Goal: Information Seeking & Learning: Check status

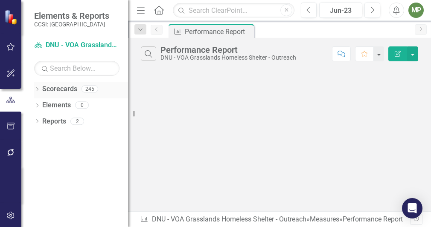
click at [38, 91] on icon "Dropdown" at bounding box center [37, 90] width 6 height 5
click at [42, 106] on icon at bounding box center [42, 105] width 2 height 4
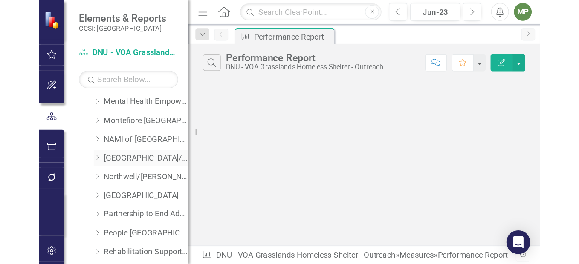
scroll to position [384, 0]
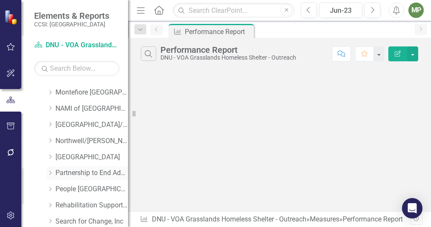
click at [90, 175] on link "Partnership to End Addiction" at bounding box center [91, 173] width 72 height 10
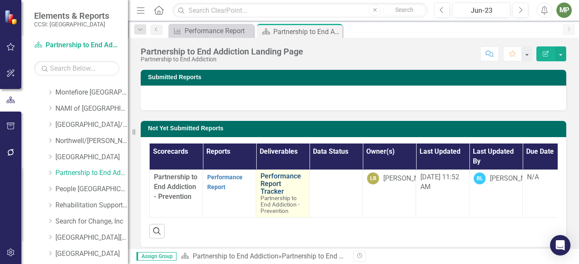
click at [284, 177] on link "Performance Report Tracker" at bounding box center [283, 184] width 44 height 23
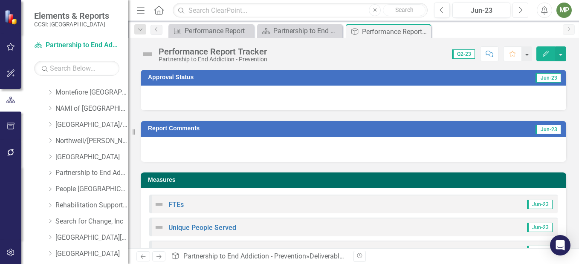
click at [430, 6] on icon "Next" at bounding box center [520, 10] width 5 height 8
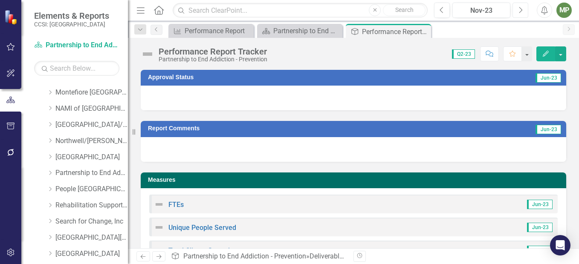
click at [430, 6] on icon "Next" at bounding box center [520, 10] width 5 height 8
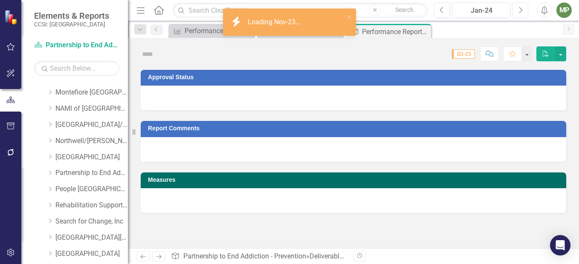
click at [430, 6] on icon "Next" at bounding box center [520, 10] width 5 height 8
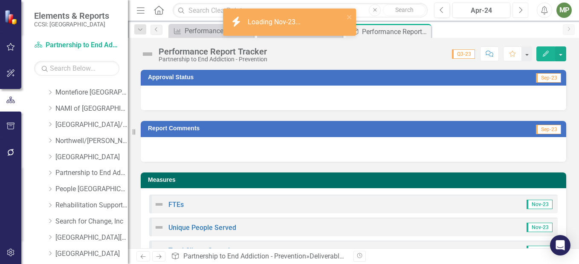
click at [430, 6] on icon "Next" at bounding box center [520, 10] width 5 height 8
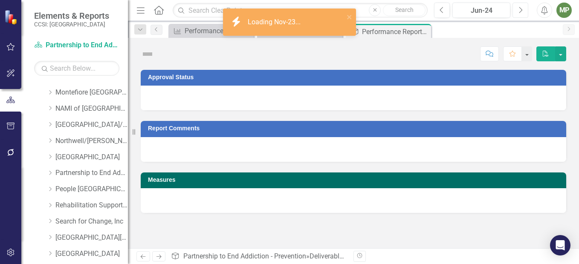
click at [430, 6] on icon "Next" at bounding box center [520, 10] width 5 height 8
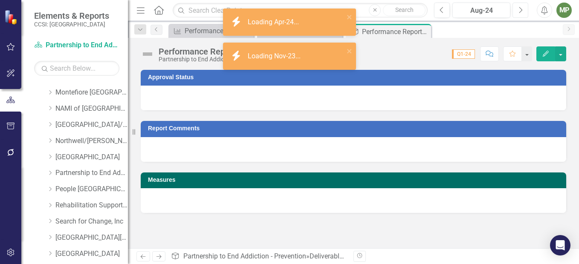
click at [430, 6] on icon "Next" at bounding box center [520, 10] width 5 height 8
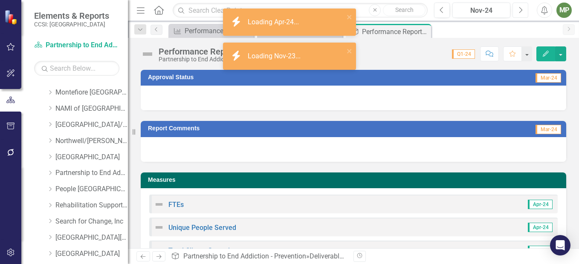
click at [430, 6] on icon "Next" at bounding box center [520, 10] width 5 height 8
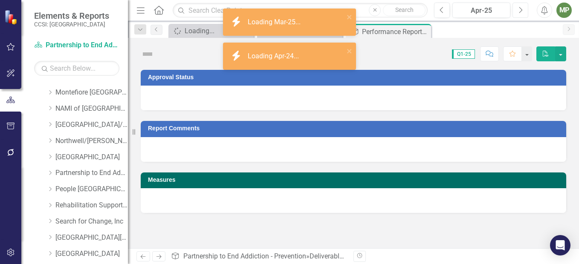
click at [430, 6] on icon "Next" at bounding box center [520, 10] width 5 height 8
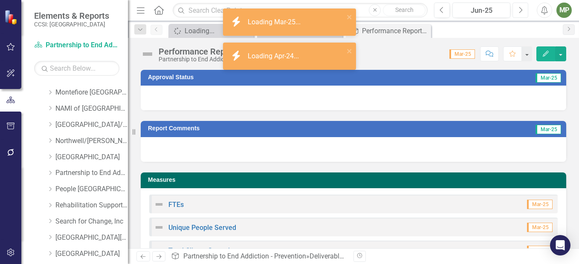
click at [430, 6] on icon "Next" at bounding box center [520, 10] width 5 height 8
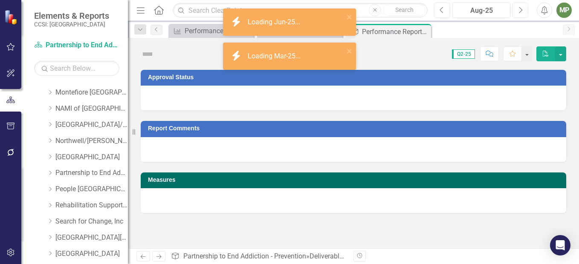
click at [430, 7] on icon "Next" at bounding box center [520, 10] width 5 height 8
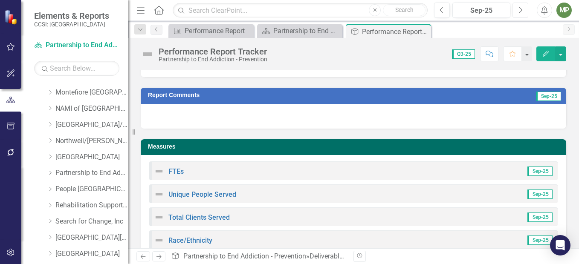
scroll to position [171, 0]
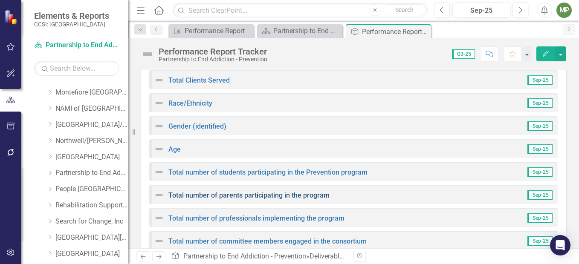
click at [291, 193] on link "Total number of parents participating in the program" at bounding box center [248, 195] width 161 height 8
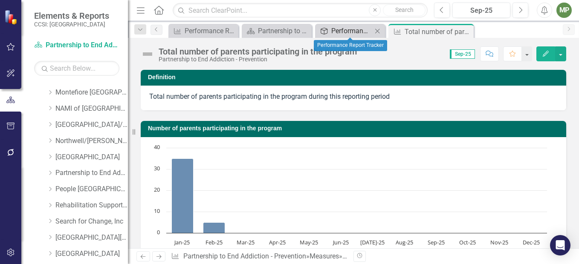
click at [343, 26] on div "Performance Report Tracker" at bounding box center [351, 31] width 41 height 11
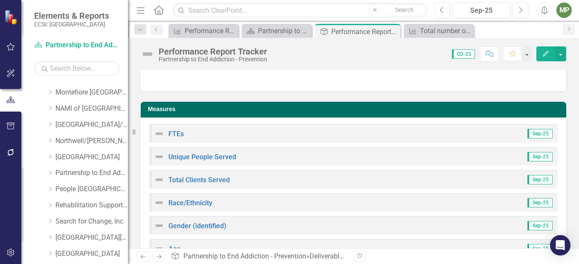
scroll to position [171, 0]
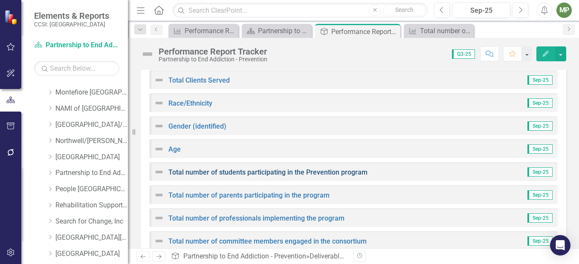
click at [300, 169] on link "Total number of students participating in the Prevention program" at bounding box center [267, 172] width 199 height 8
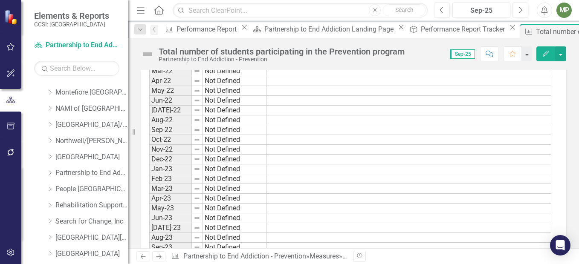
scroll to position [298, 0]
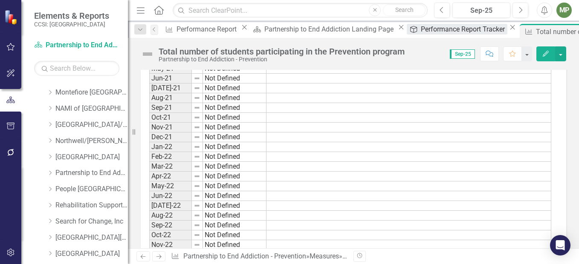
click at [421, 32] on div "Performance Report Tracker" at bounding box center [464, 29] width 87 height 11
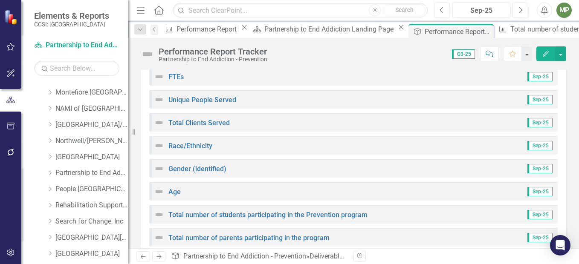
scroll to position [194, 0]
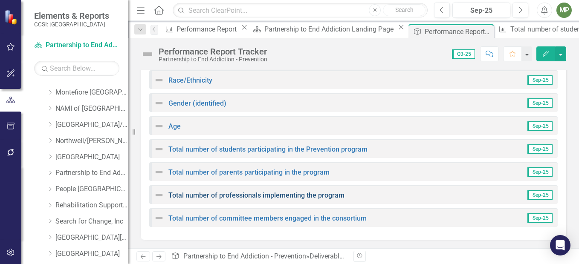
click at [272, 198] on link "Total number of professionals implementing the program" at bounding box center [256, 195] width 176 height 8
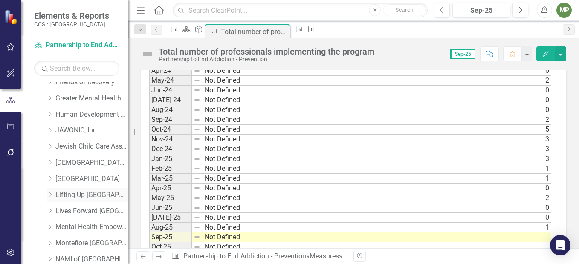
scroll to position [213, 0]
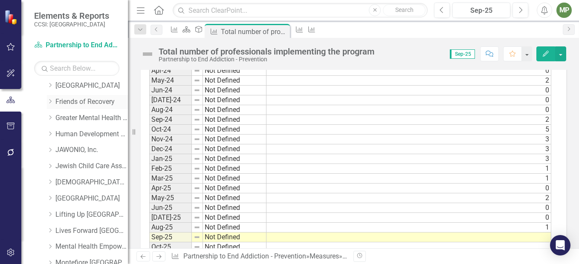
click at [77, 102] on link "Friends of Recovery" at bounding box center [91, 102] width 72 height 10
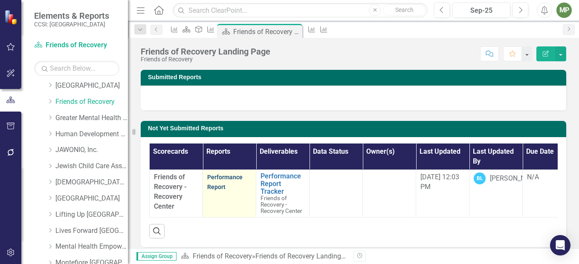
click at [233, 177] on link "Performance Report" at bounding box center [224, 182] width 35 height 17
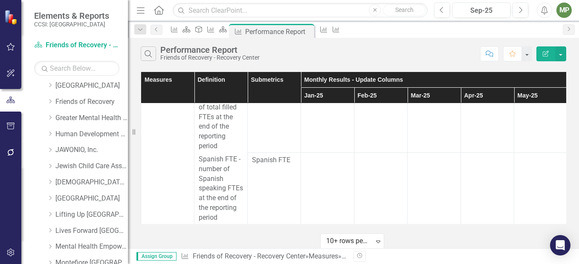
scroll to position [20, 0]
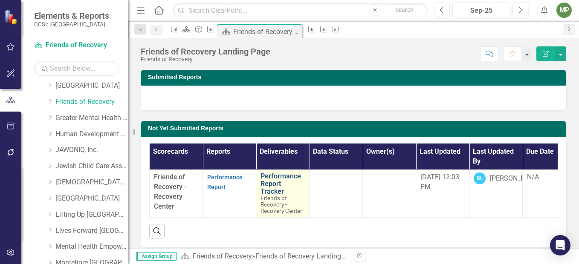
click at [273, 183] on link "Performance Report Tracker" at bounding box center [283, 184] width 44 height 23
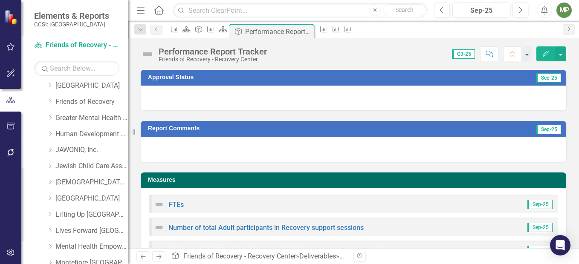
scroll to position [85, 0]
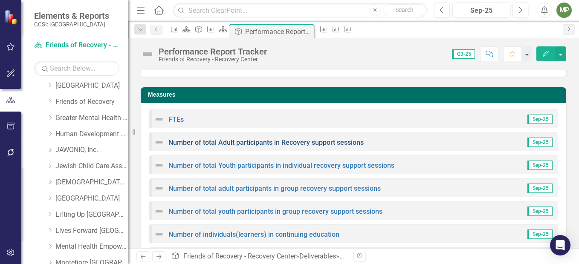
click at [335, 144] on link "Number of total Adult participants in Recovery support sessions" at bounding box center [265, 143] width 195 height 8
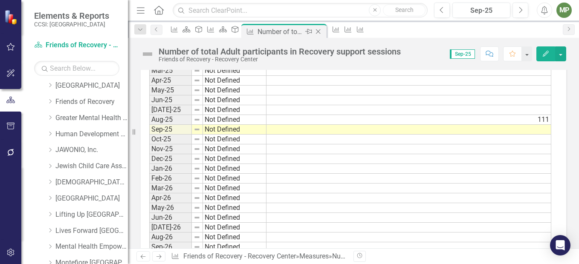
scroll to position [717, 0]
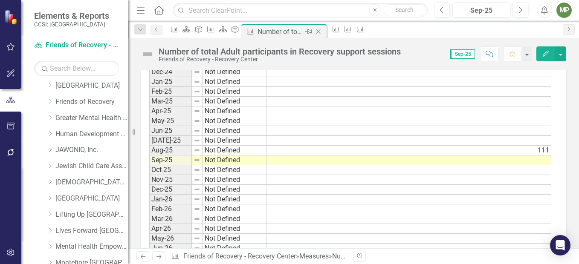
click at [303, 33] on div "Number of total Adult participants in Recovery support sessions" at bounding box center [281, 31] width 46 height 11
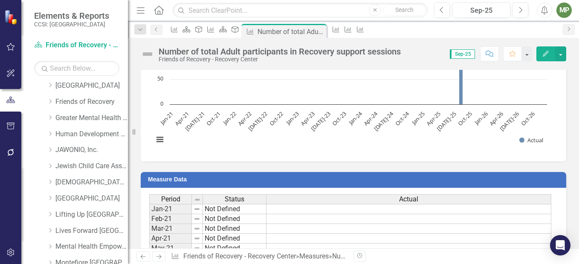
scroll to position [0, 0]
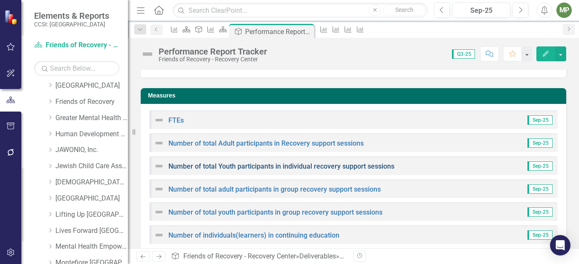
scroll to position [85, 0]
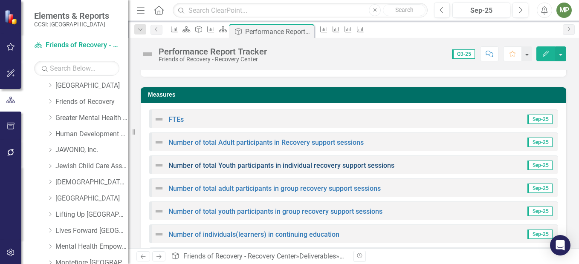
click at [323, 167] on link "Number of total Youth participants in individual recovery support sessions" at bounding box center [281, 166] width 226 height 8
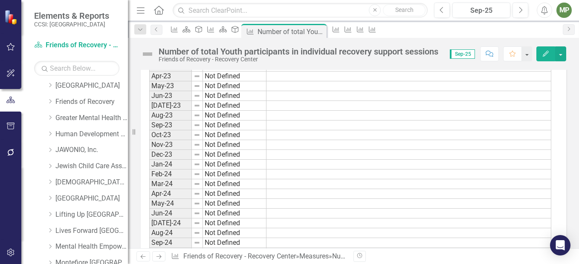
scroll to position [426, 0]
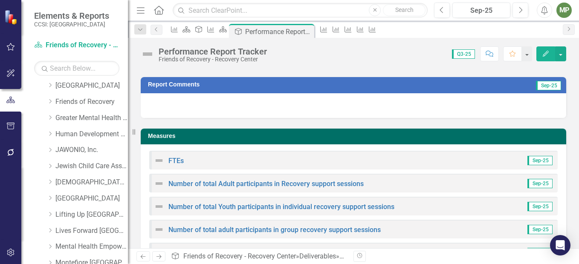
scroll to position [85, 0]
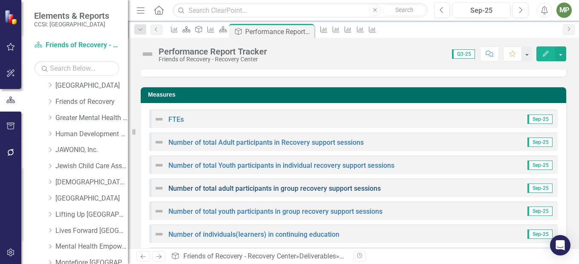
click at [357, 190] on link "Number of total adult participants in group recovery support sessions" at bounding box center [274, 189] width 212 height 8
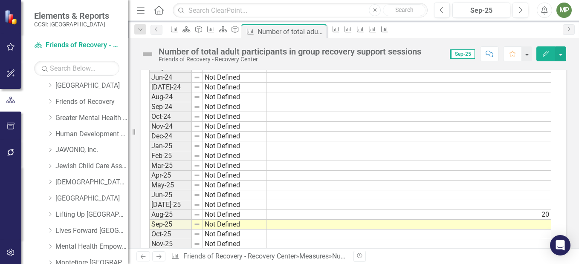
scroll to position [695, 0]
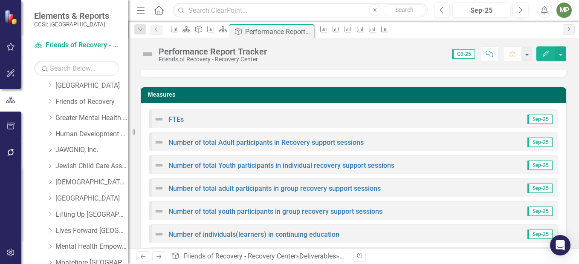
scroll to position [128, 0]
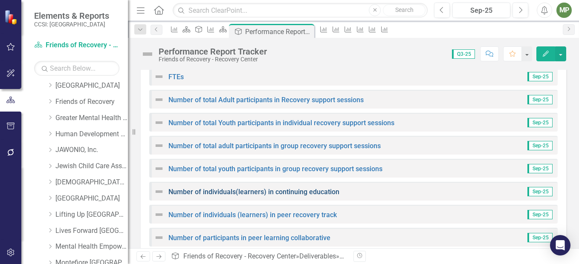
click at [324, 191] on link "Number of individuals(learners) in continuing education" at bounding box center [253, 192] width 171 height 8
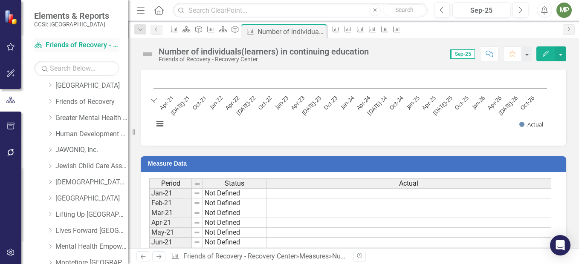
scroll to position [44, 0]
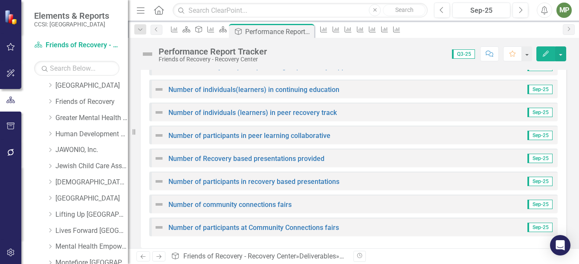
scroll to position [240, 0]
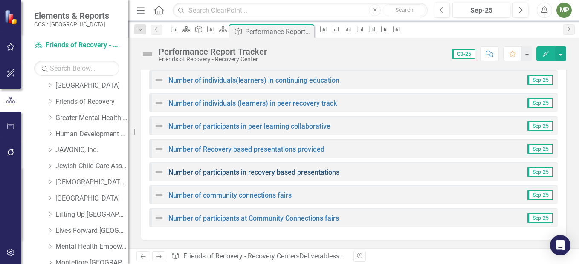
click at [281, 174] on link "Number of participants in recovery based presentations" at bounding box center [253, 172] width 171 height 8
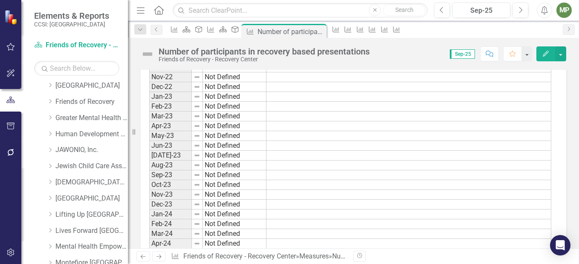
scroll to position [597, 0]
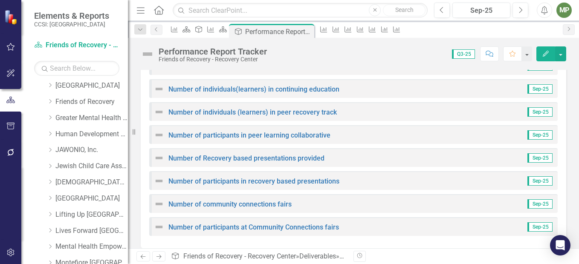
scroll to position [240, 0]
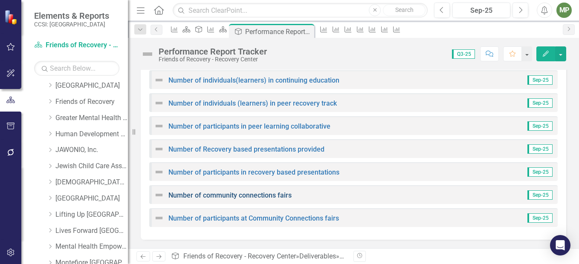
click at [275, 195] on link "Number of community connections fairs" at bounding box center [229, 195] width 123 height 8
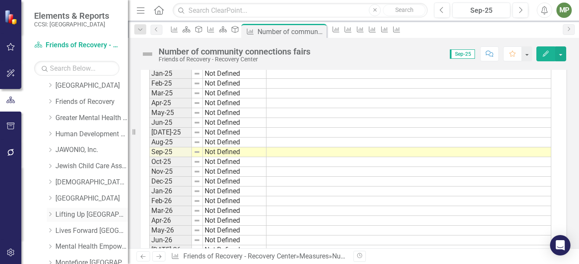
scroll to position [171, 0]
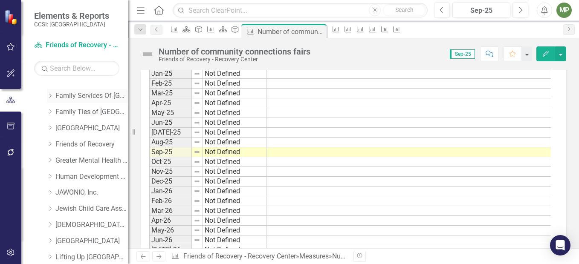
click at [89, 96] on link "Family Services Of [GEOGRAPHIC_DATA], Inc." at bounding box center [91, 96] width 72 height 10
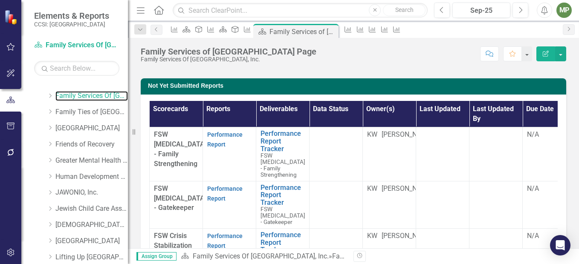
scroll to position [256, 0]
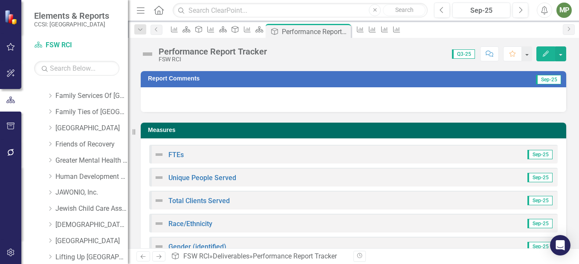
scroll to position [128, 0]
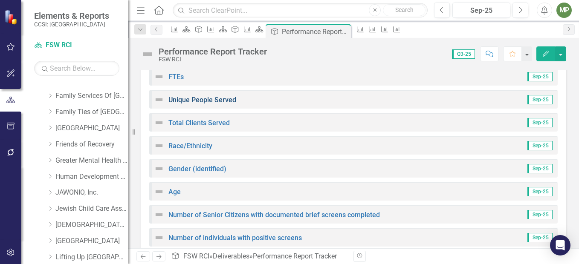
click at [230, 98] on link "Unique People Served" at bounding box center [202, 100] width 68 height 8
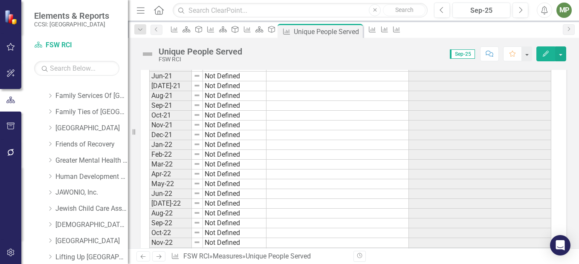
scroll to position [384, 0]
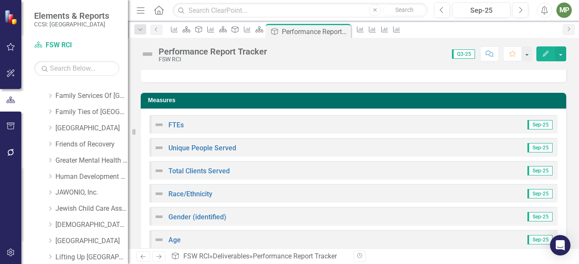
scroll to position [85, 0]
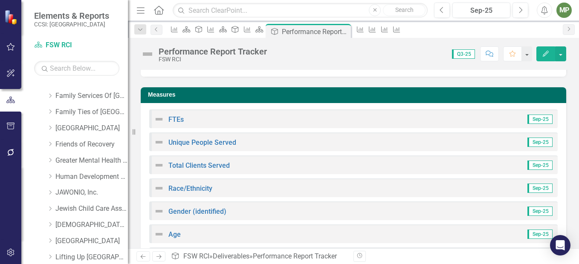
click at [229, 167] on div "Total Clients Served Sep-25" at bounding box center [353, 165] width 408 height 19
click at [200, 166] on link "Total Clients Served" at bounding box center [198, 166] width 61 height 8
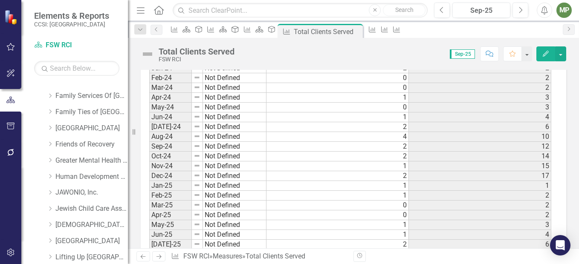
scroll to position [767, 0]
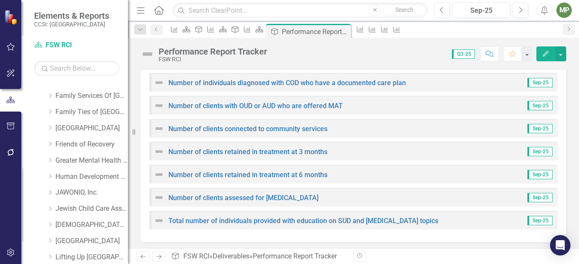
scroll to position [516, 0]
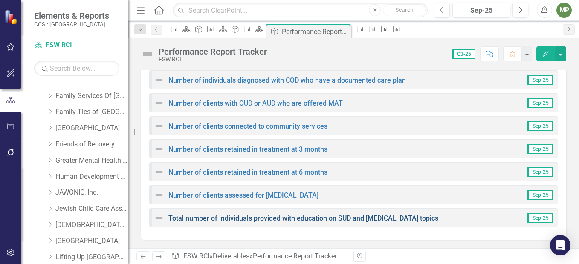
click at [332, 220] on link "Total number of individuals provided with education on SUD and [MEDICAL_DATA] t…" at bounding box center [303, 218] width 270 height 8
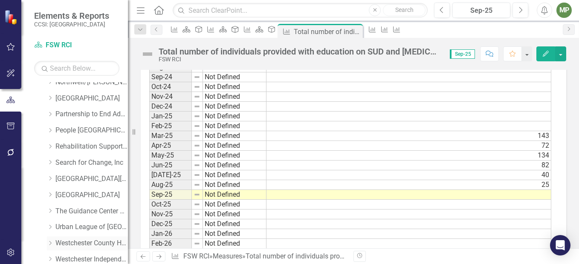
scroll to position [400, 0]
